Goal: Communication & Community: Answer question/provide support

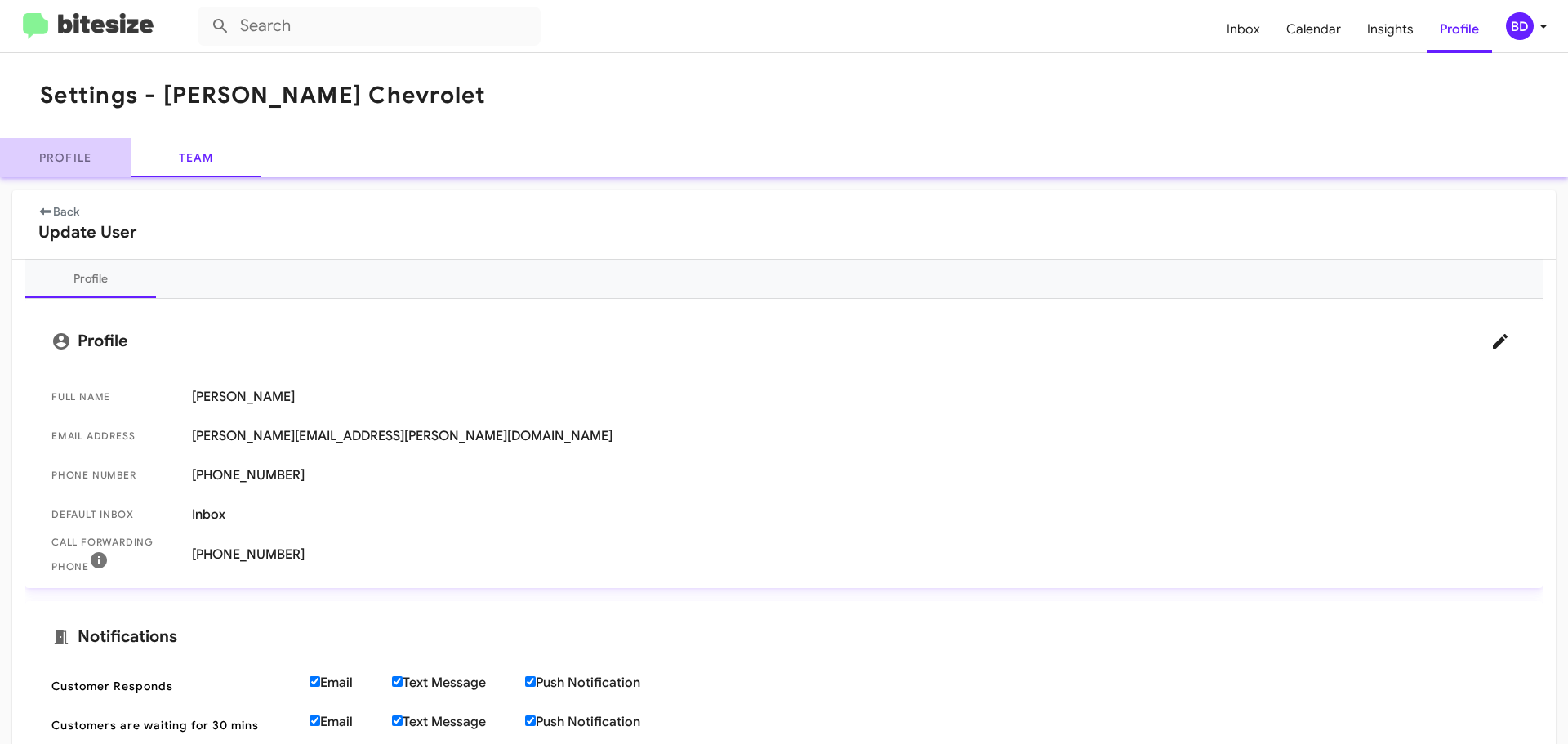
click at [69, 151] on link "Profile" at bounding box center [65, 157] width 131 height 39
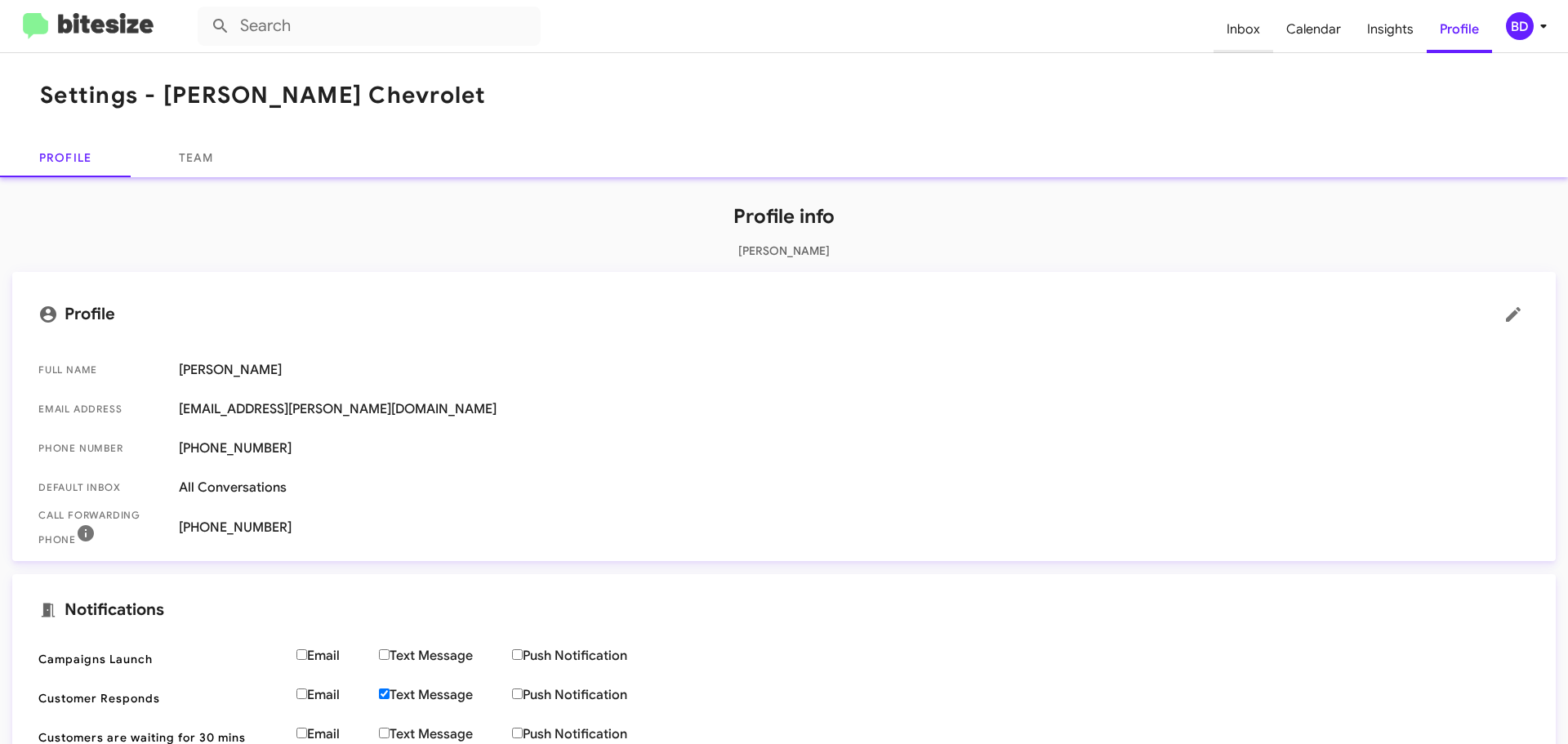
click at [1248, 29] on span "Inbox" at bounding box center [1243, 29] width 60 height 48
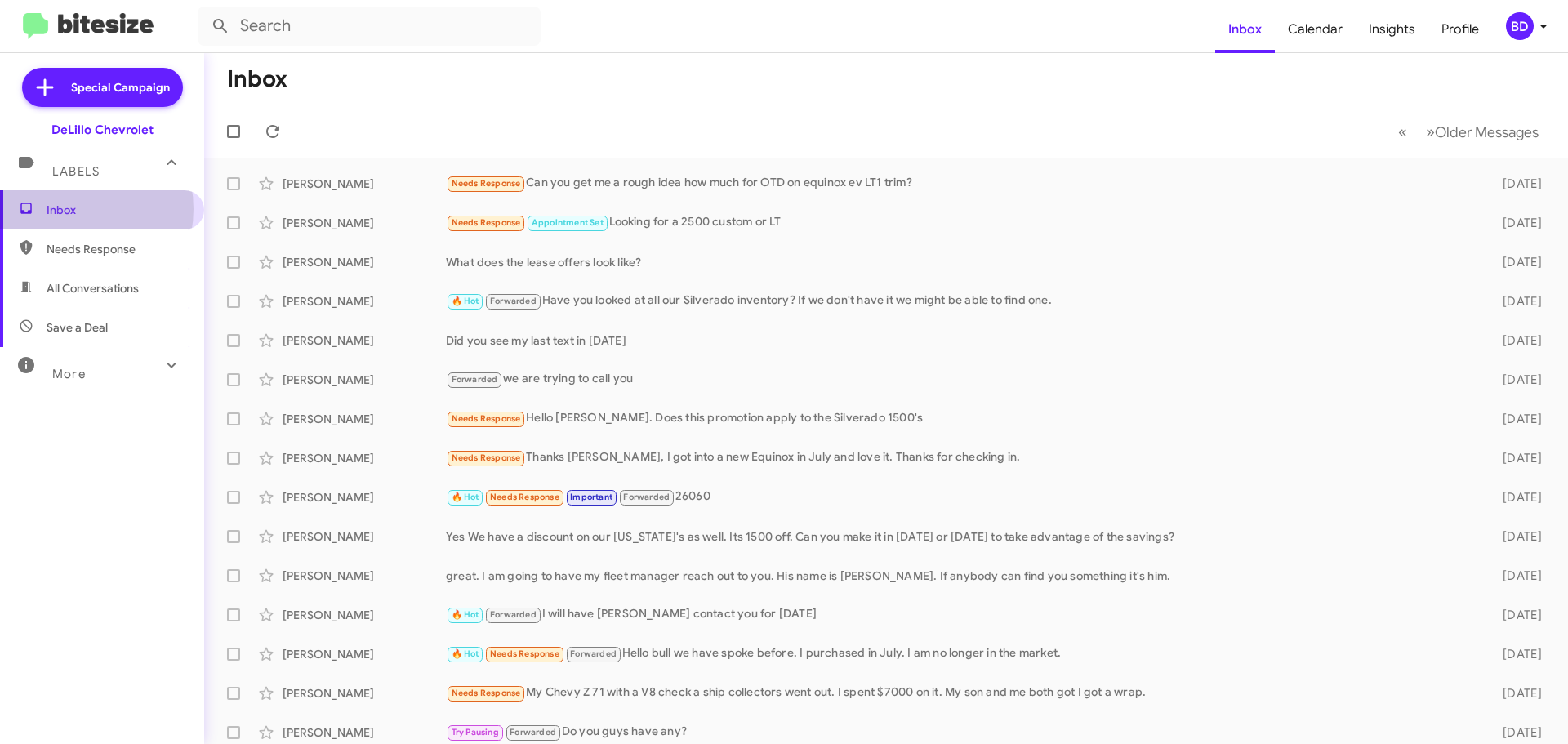
click at [65, 209] on span "Inbox" at bounding box center [116, 210] width 139 height 16
click at [72, 284] on span "All Conversations" at bounding box center [93, 288] width 93 height 16
type input "in:all-conversations"
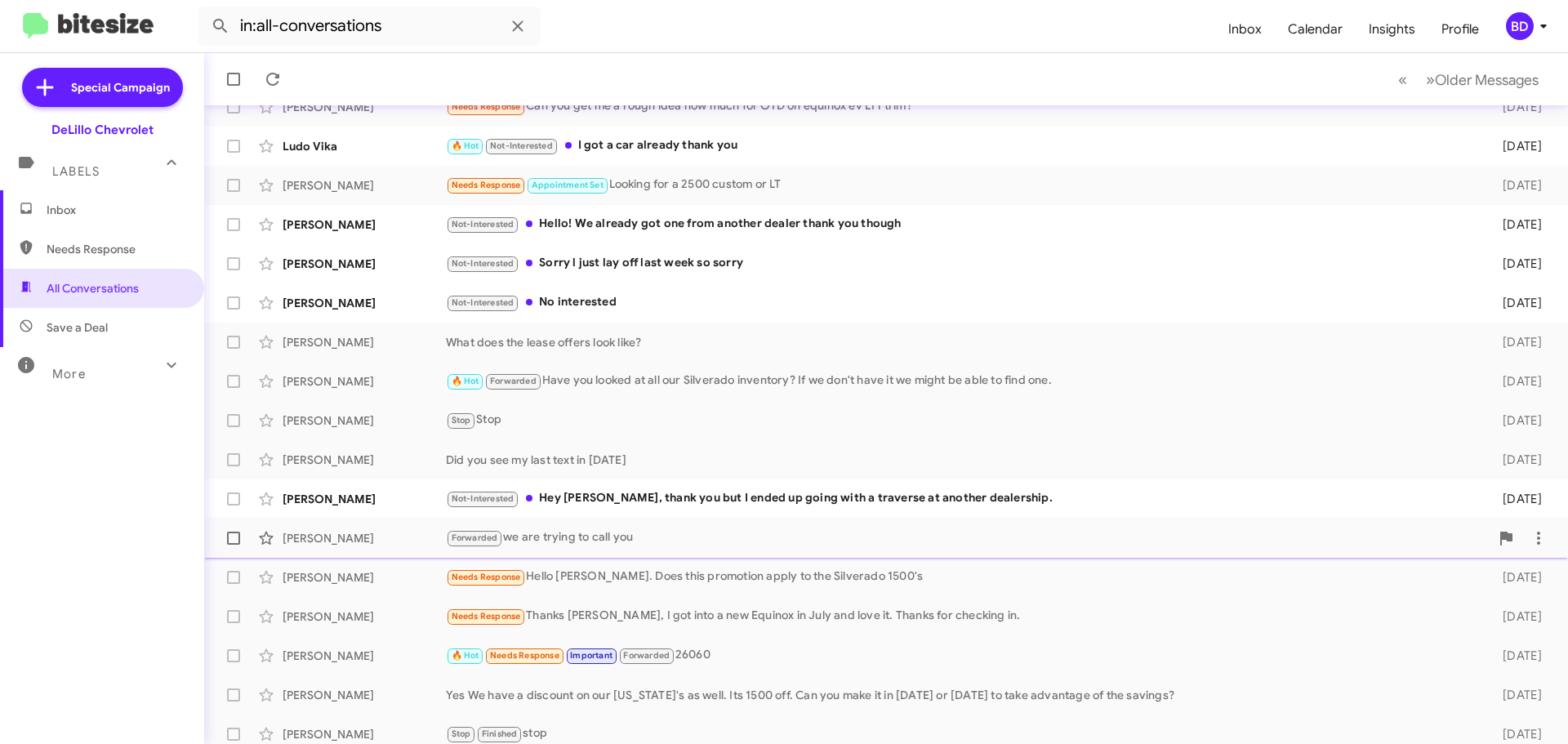
scroll to position [204, 0]
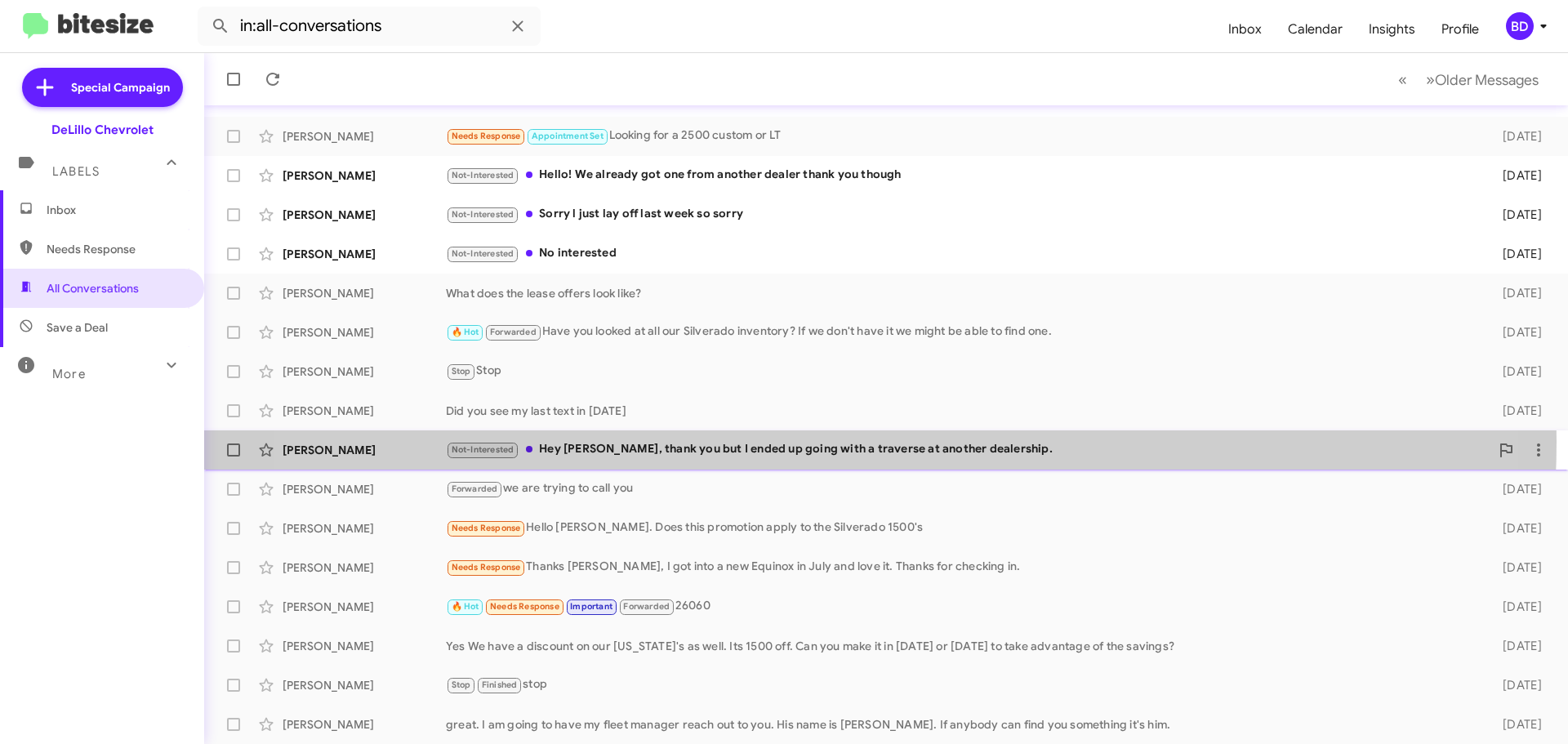
click at [811, 442] on div "Not-Interested Hey [PERSON_NAME], thank you but I ended up going with a travers…" at bounding box center [967, 450] width 1043 height 19
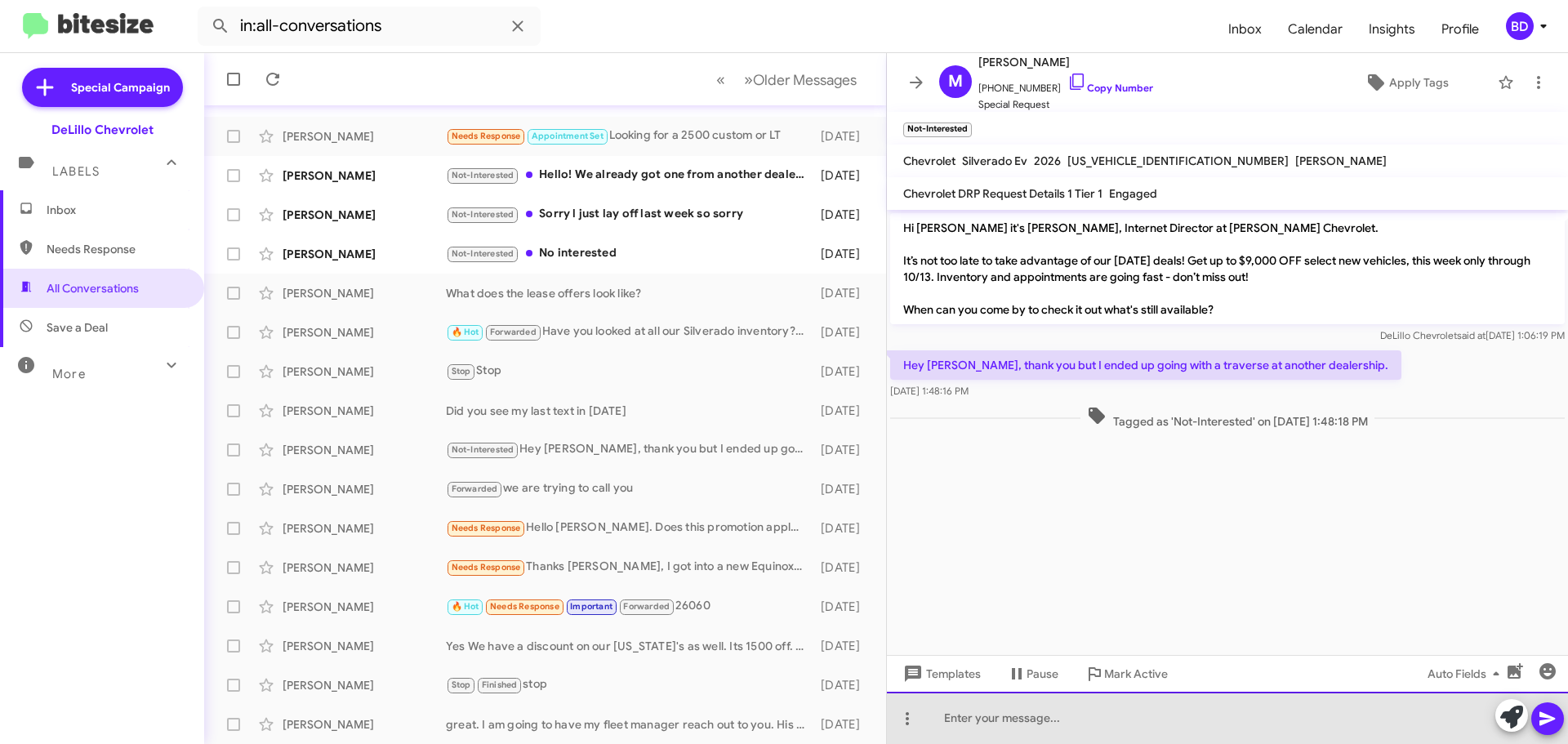
click at [1014, 721] on div at bounding box center [1227, 718] width 681 height 52
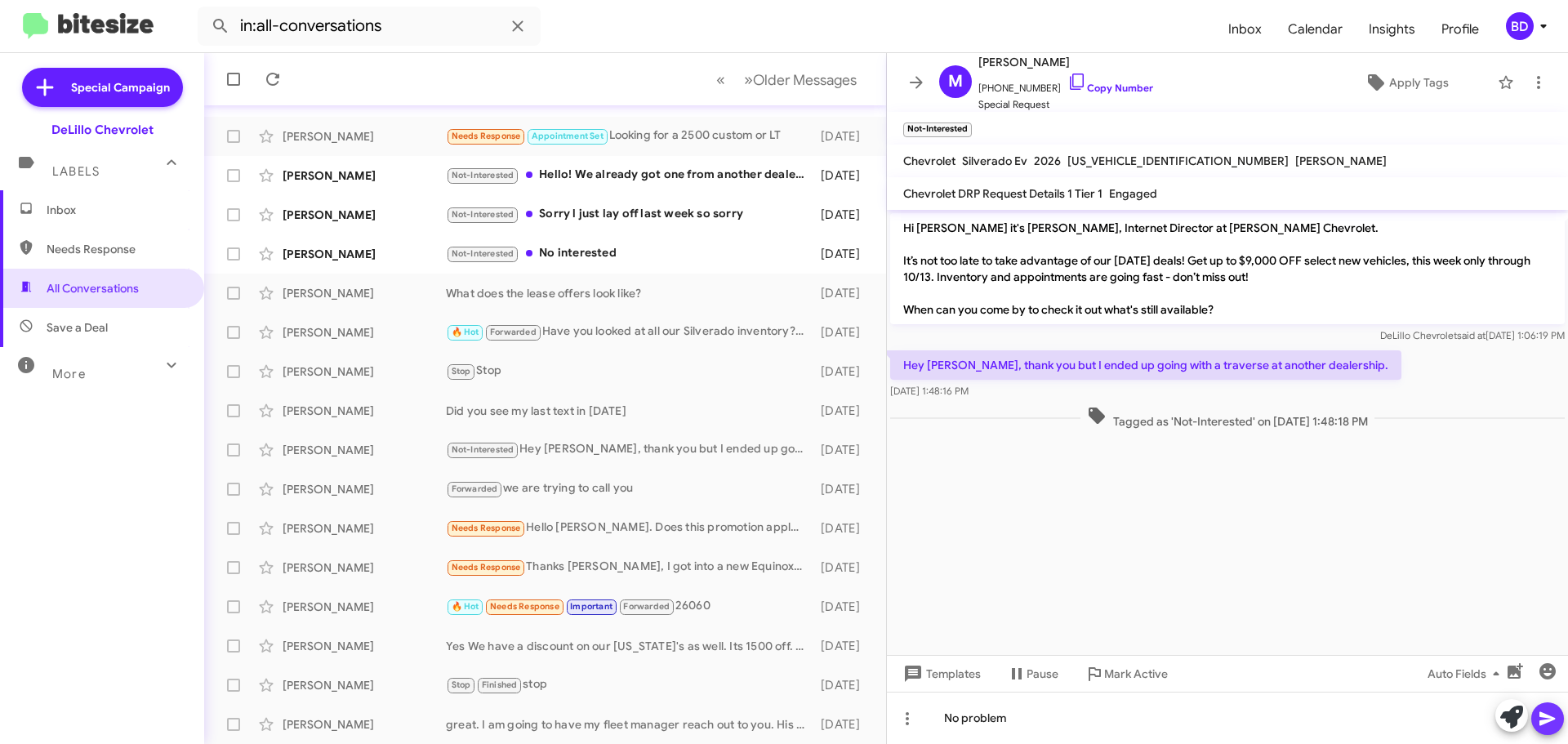
click at [1561, 721] on button at bounding box center [1548, 719] width 33 height 33
click at [577, 249] on div "Not-Interested No interested" at bounding box center [627, 254] width 362 height 19
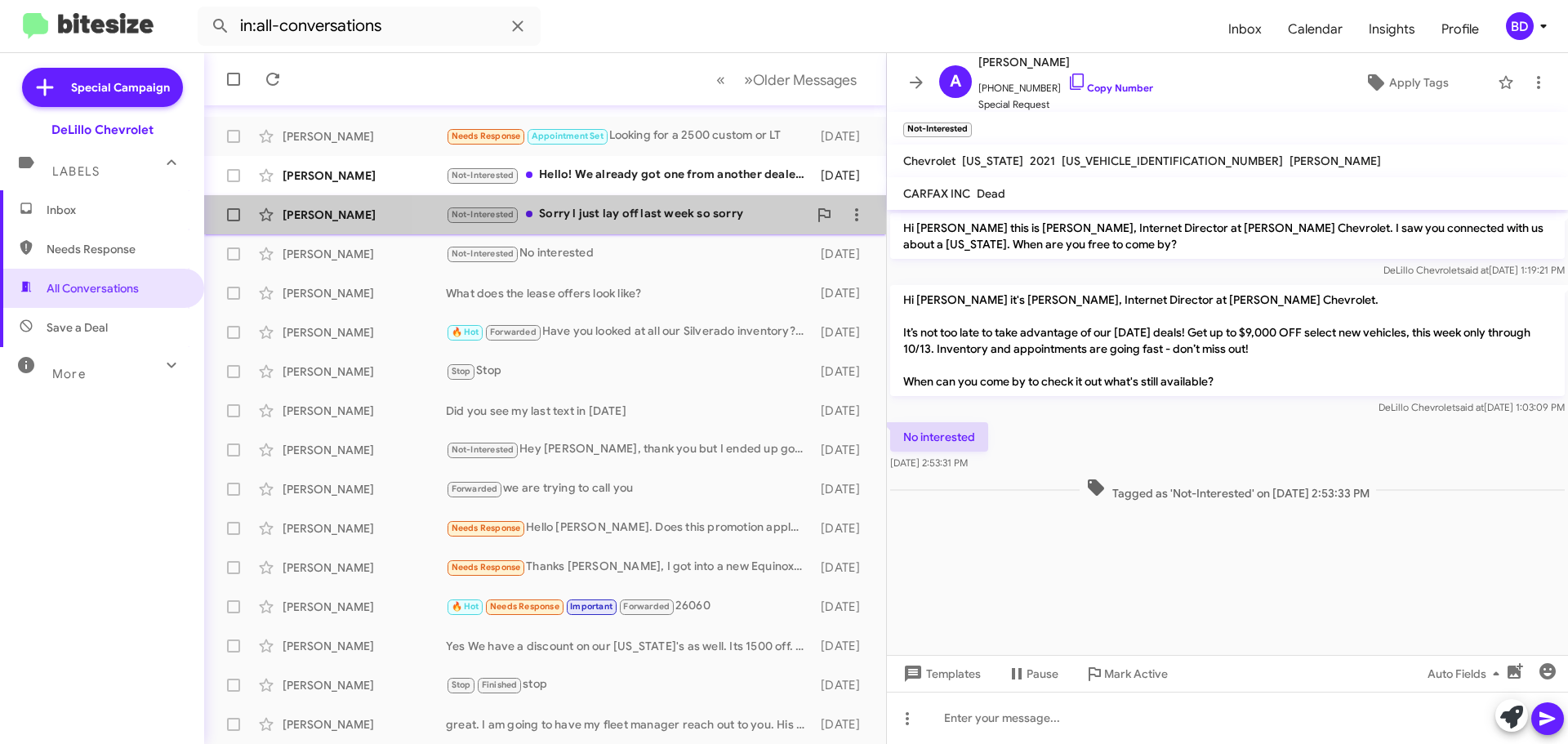
click at [644, 210] on div "Not-Interested Sorry l just lay off last week so sorry" at bounding box center [627, 215] width 362 height 19
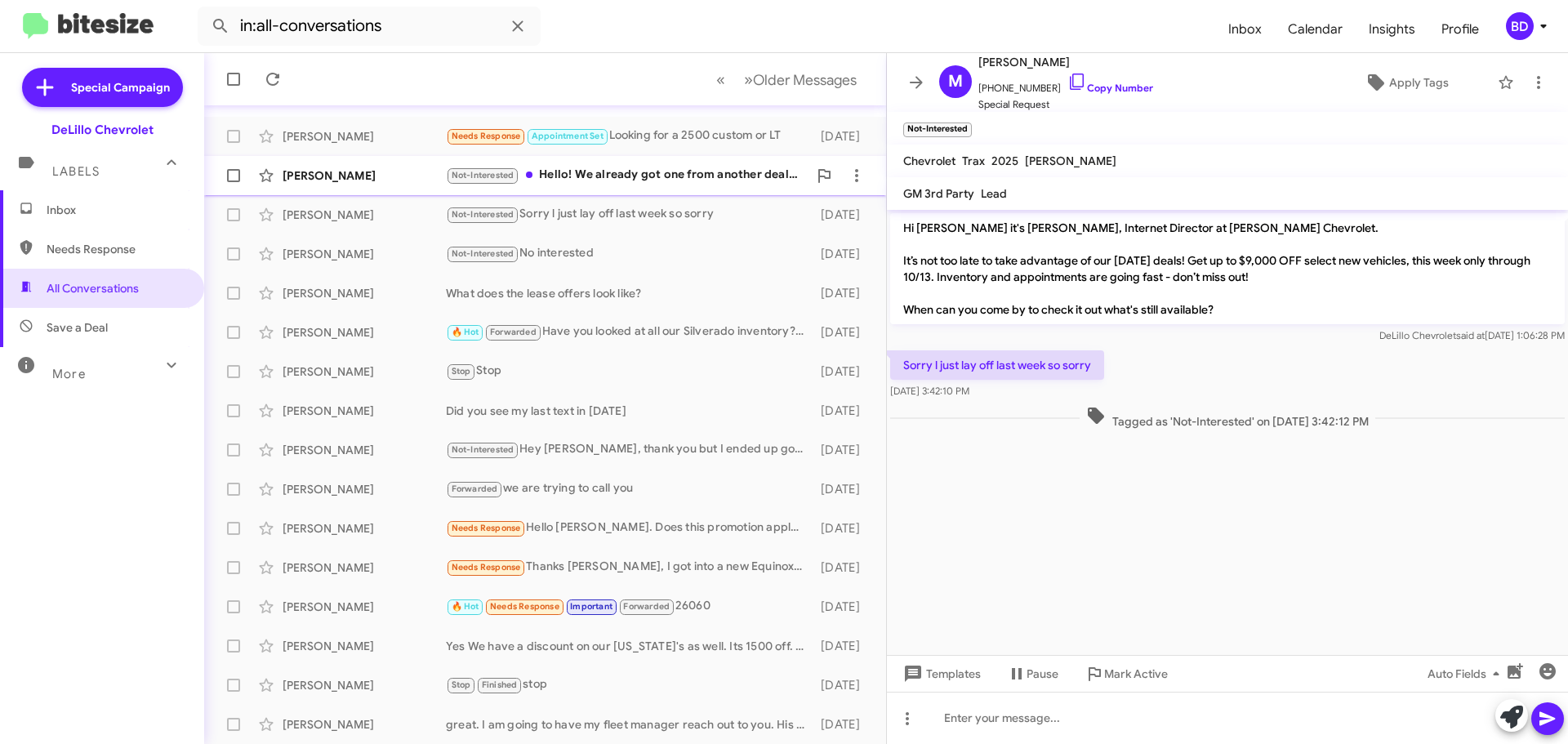
click at [618, 177] on div "Not-Interested Hello! We already got one from another dealer thank you though" at bounding box center [627, 175] width 362 height 19
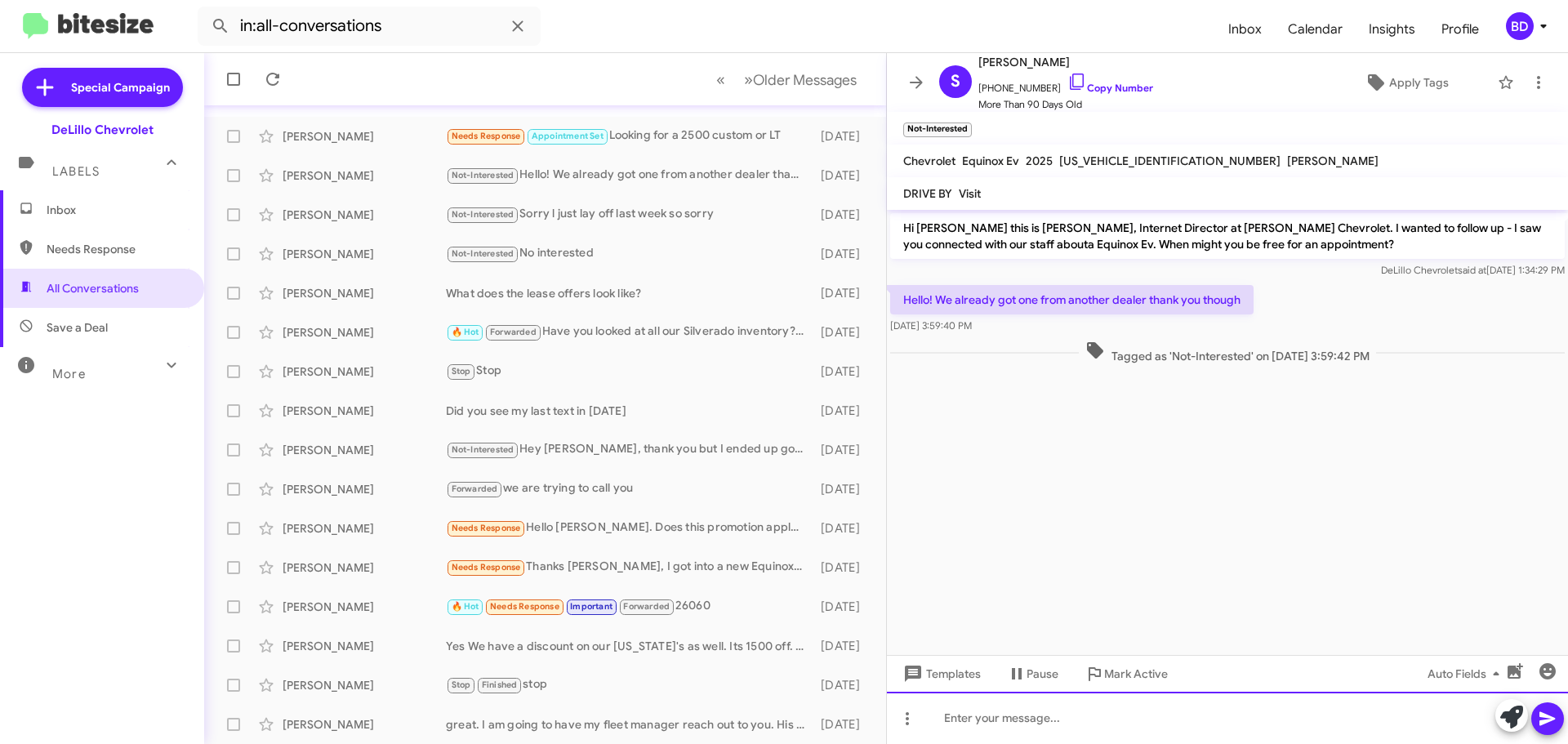
click at [1011, 718] on div at bounding box center [1227, 718] width 681 height 52
click at [986, 714] on div "No prpblem" at bounding box center [1227, 718] width 681 height 52
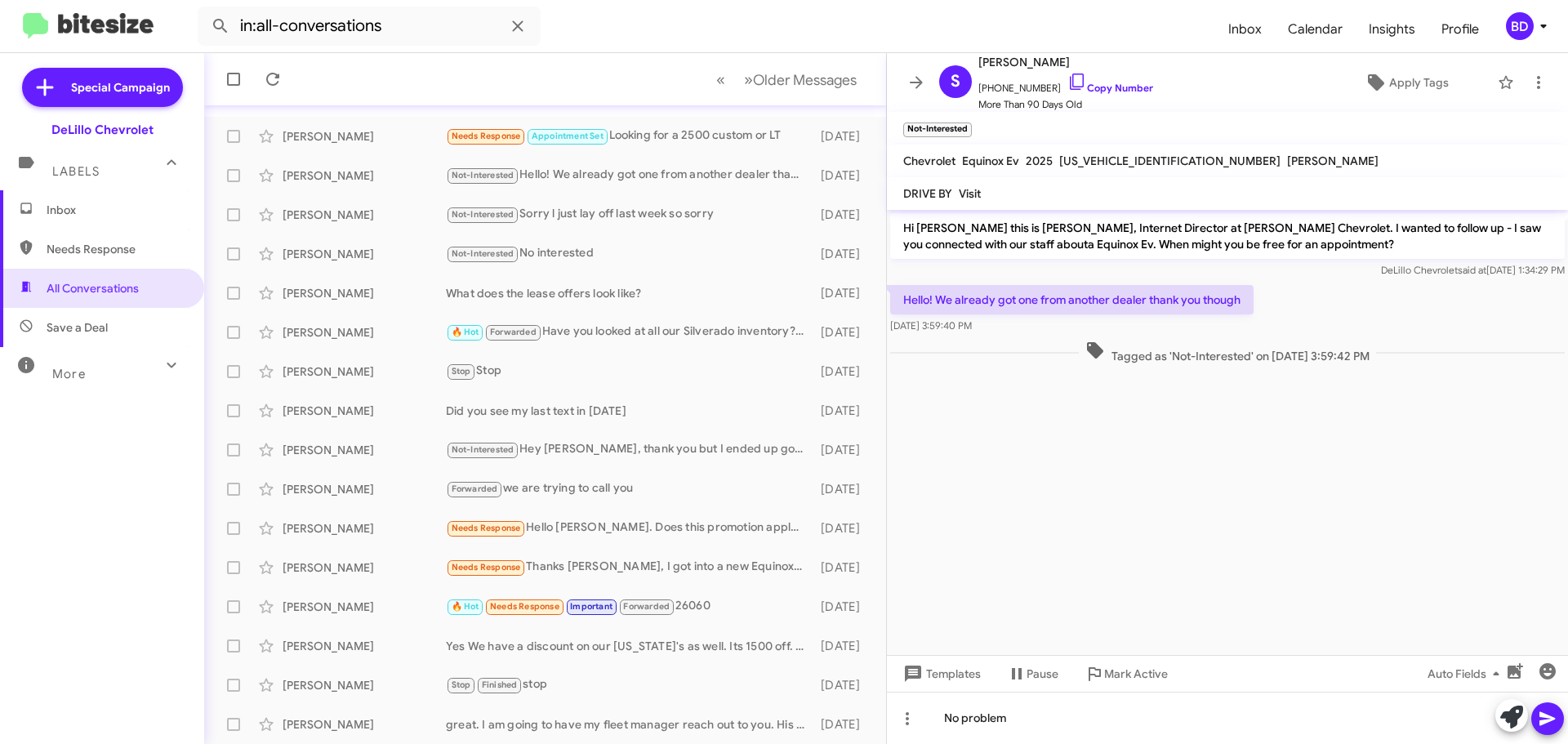
click at [1539, 718] on icon at bounding box center [1547, 719] width 20 height 20
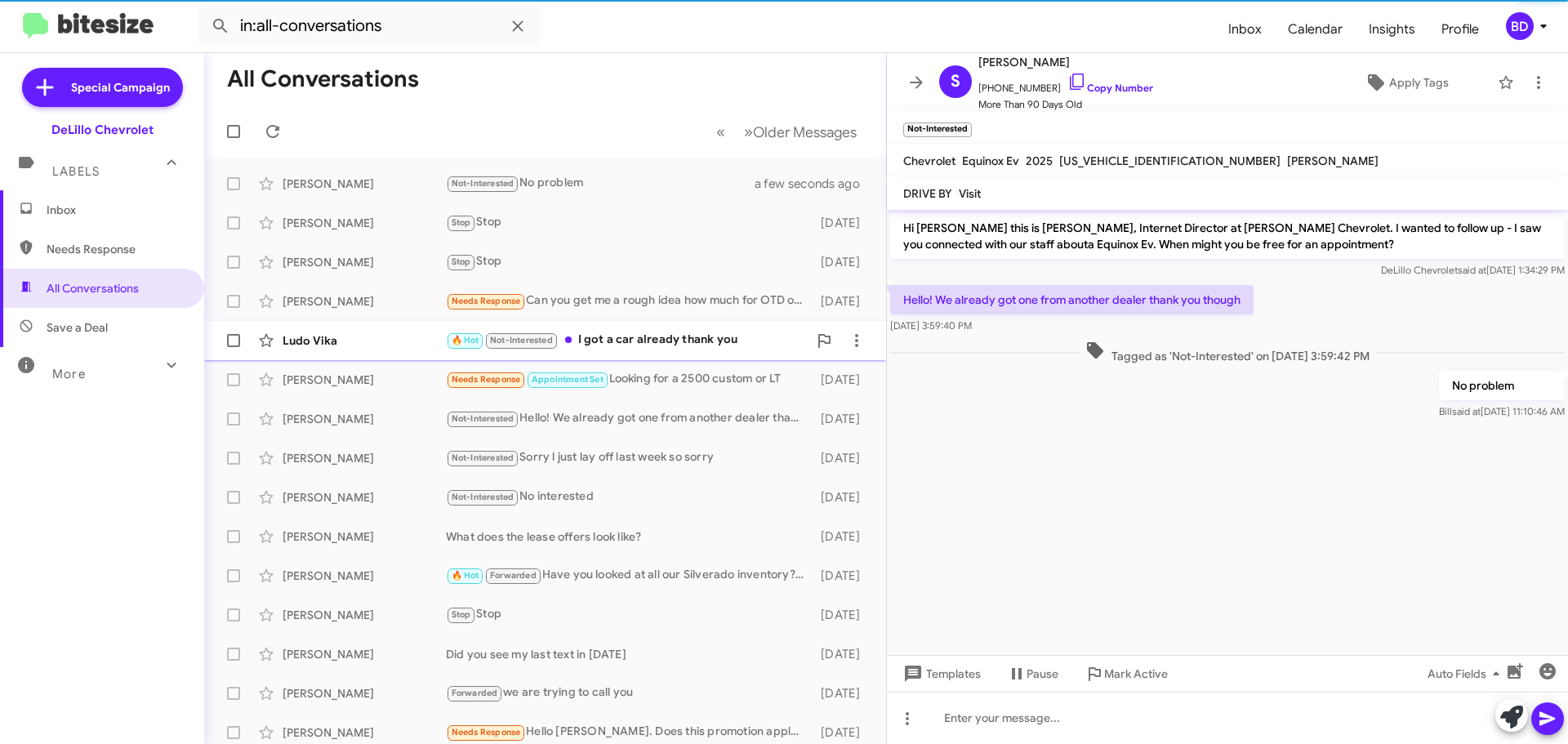
click at [618, 340] on div "🔥 Hot Not-Interested I got a car already thank you" at bounding box center [627, 340] width 362 height 19
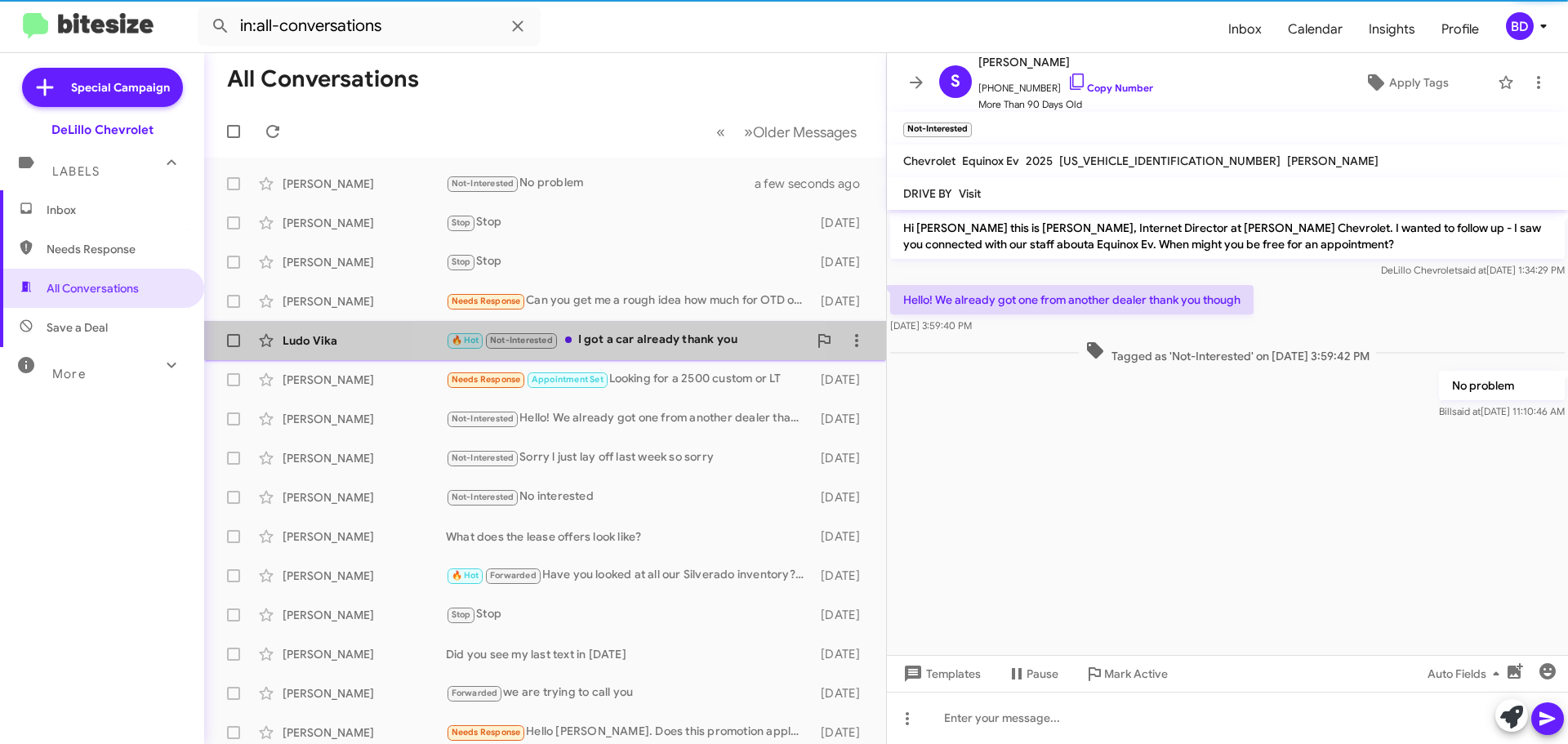
scroll to position [123, 0]
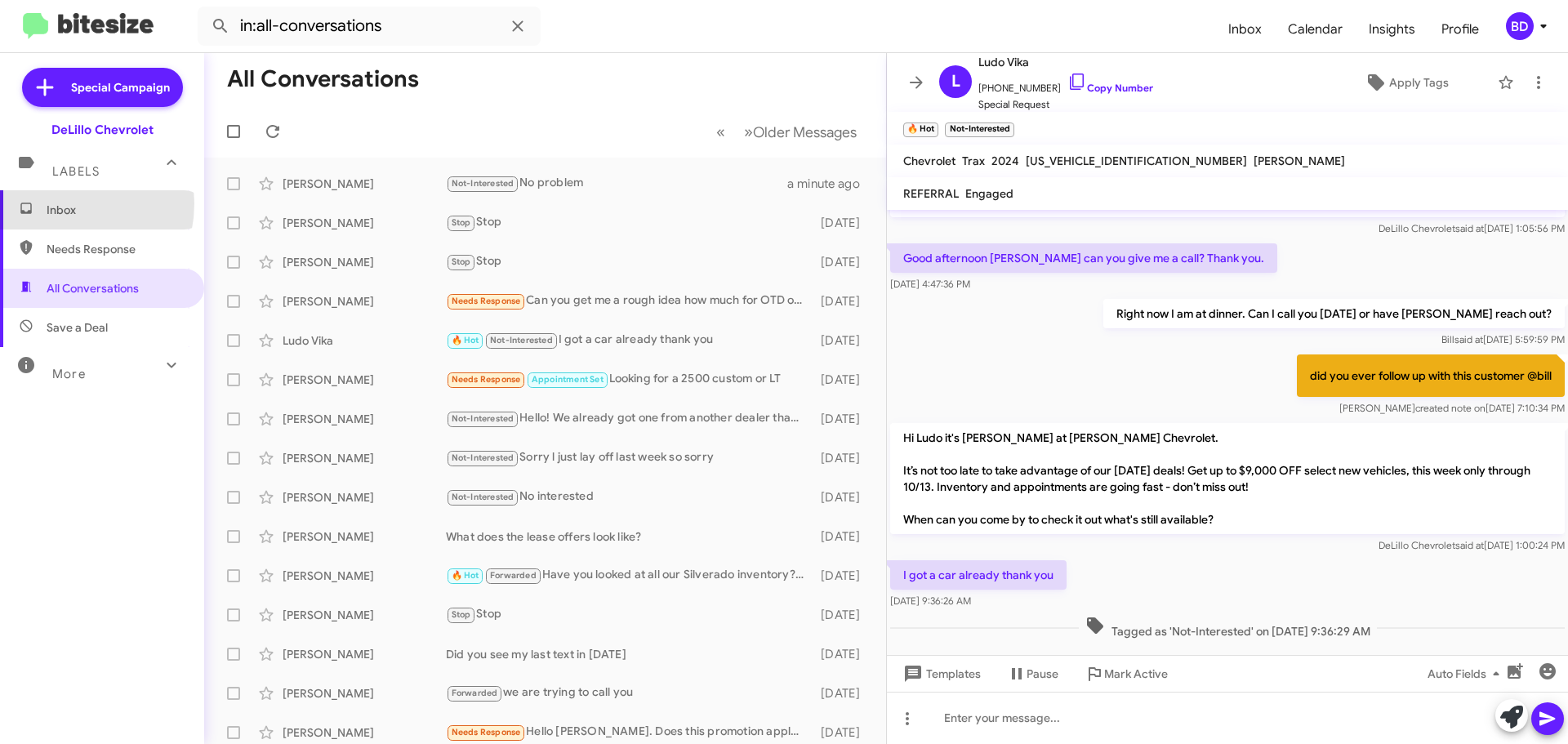
click at [55, 204] on span "Inbox" at bounding box center [116, 210] width 139 height 16
